Goal: Information Seeking & Learning: Learn about a topic

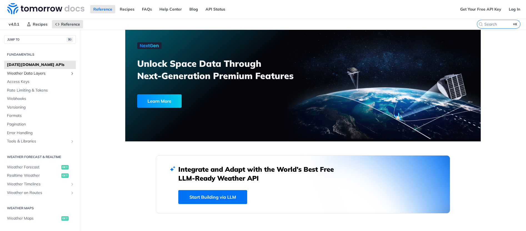
click at [46, 74] on span "Weather Data Layers" at bounding box center [38, 74] width 62 height 6
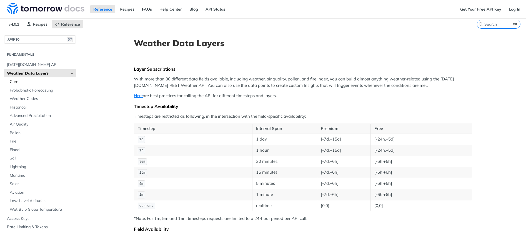
click at [39, 79] on span "Core" at bounding box center [42, 82] width 65 height 6
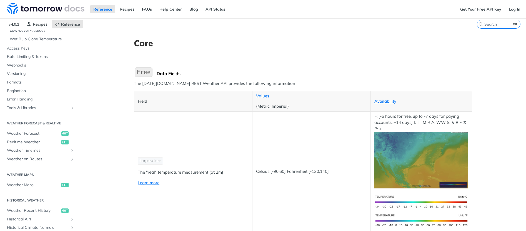
scroll to position [275, 0]
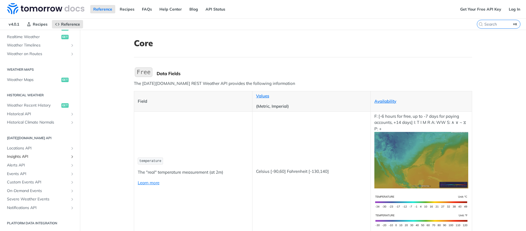
click at [31, 154] on span "Insights API" at bounding box center [38, 157] width 62 height 6
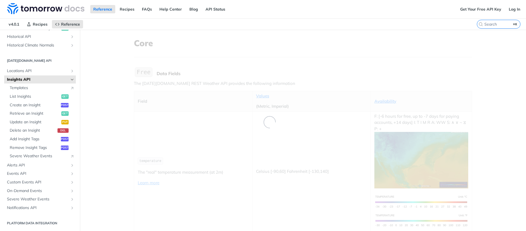
scroll to position [139, 0]
